Goal: Check status: Check status

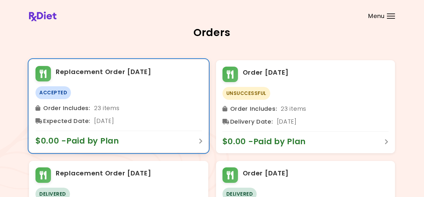
click at [115, 142] on span "$0.00 - Paid by Plan" at bounding box center [80, 141] width 90 height 10
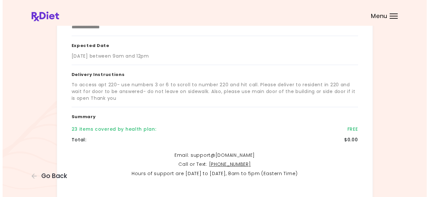
scroll to position [129, 0]
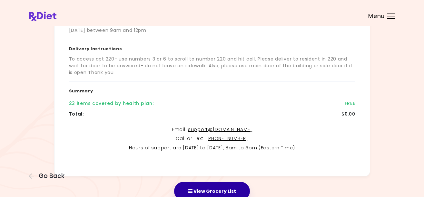
click at [217, 191] on button "View Grocery List" at bounding box center [212, 191] width 76 height 19
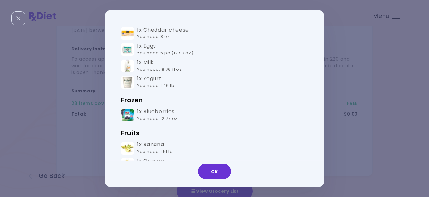
scroll to position [0, 0]
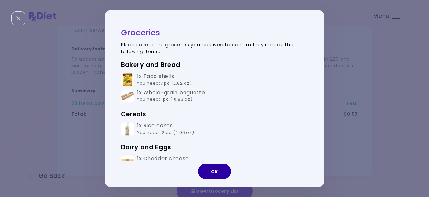
click at [220, 173] on button "OK" at bounding box center [214, 171] width 33 height 15
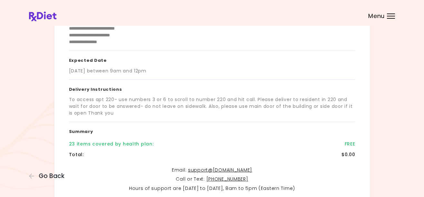
scroll to position [4, 0]
